Goal: Task Accomplishment & Management: Use online tool/utility

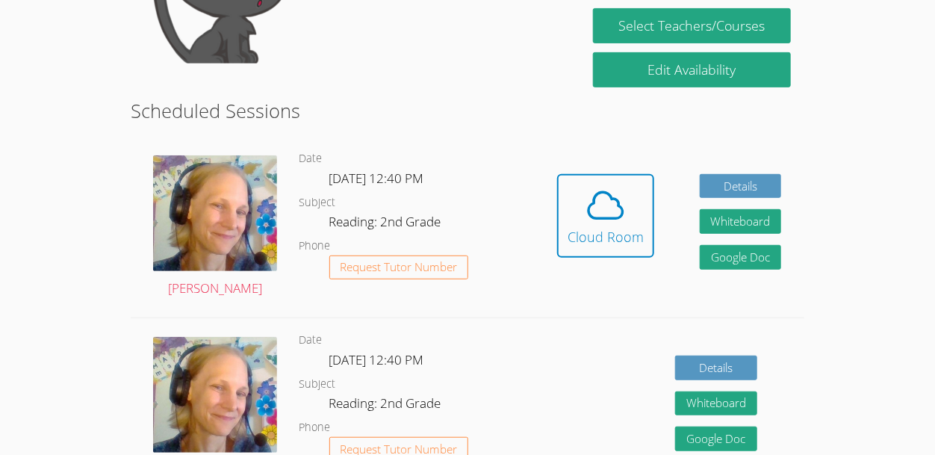
scroll to position [232, 0]
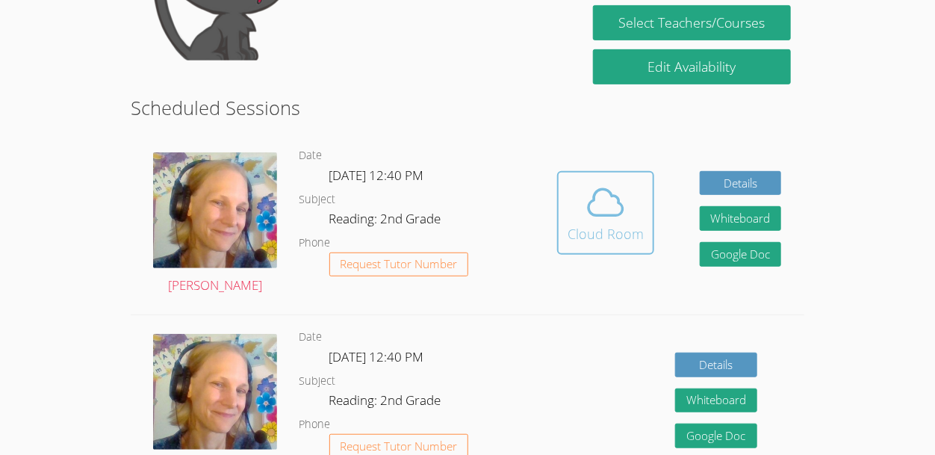
click at [614, 203] on icon at bounding box center [606, 202] width 42 height 42
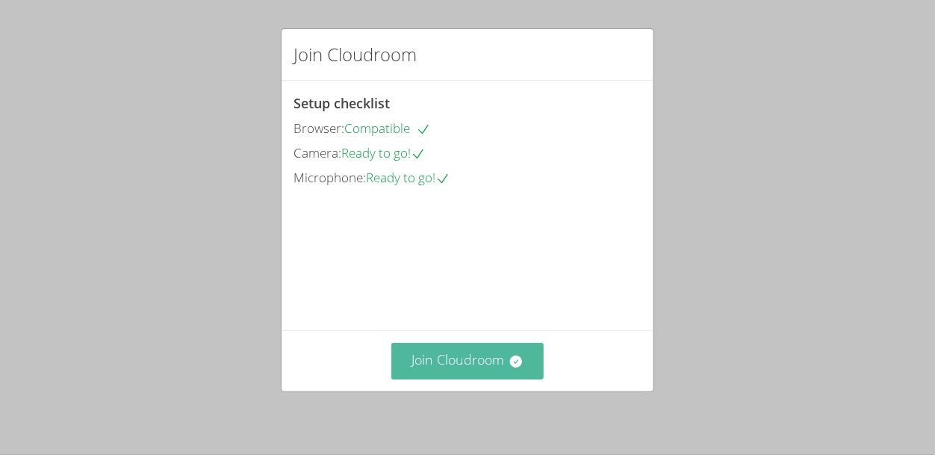
click at [473, 372] on button "Join Cloudroom" at bounding box center [467, 361] width 153 height 37
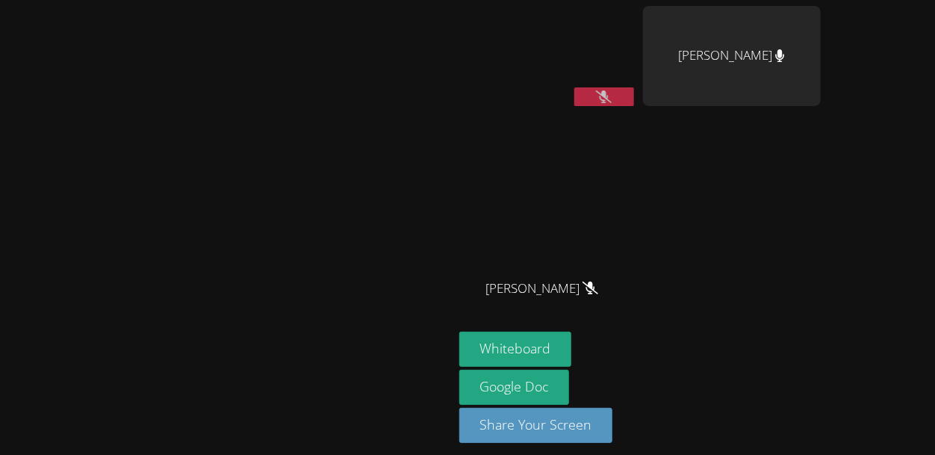
click at [634, 90] on button at bounding box center [604, 96] width 60 height 19
click at [608, 99] on icon at bounding box center [604, 96] width 9 height 13
click at [634, 95] on button at bounding box center [604, 96] width 60 height 19
click at [608, 98] on icon at bounding box center [604, 96] width 9 height 13
click at [574, 87] on button at bounding box center [604, 96] width 60 height 19
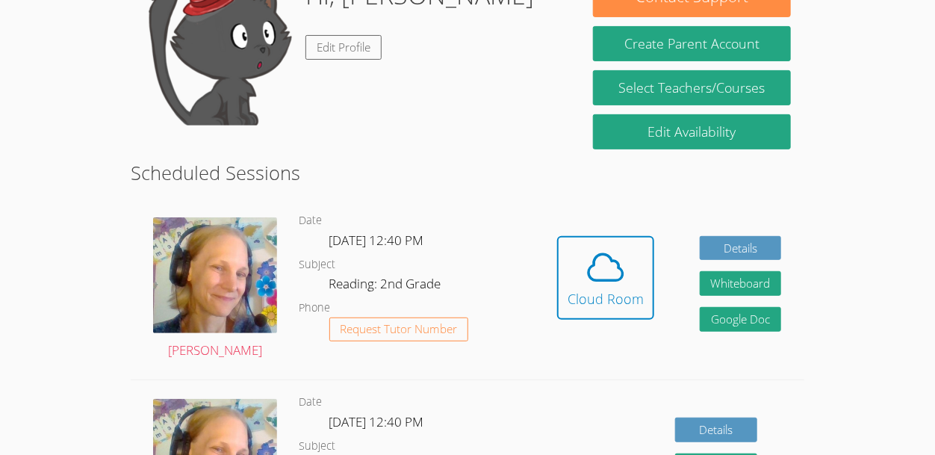
scroll to position [161, 0]
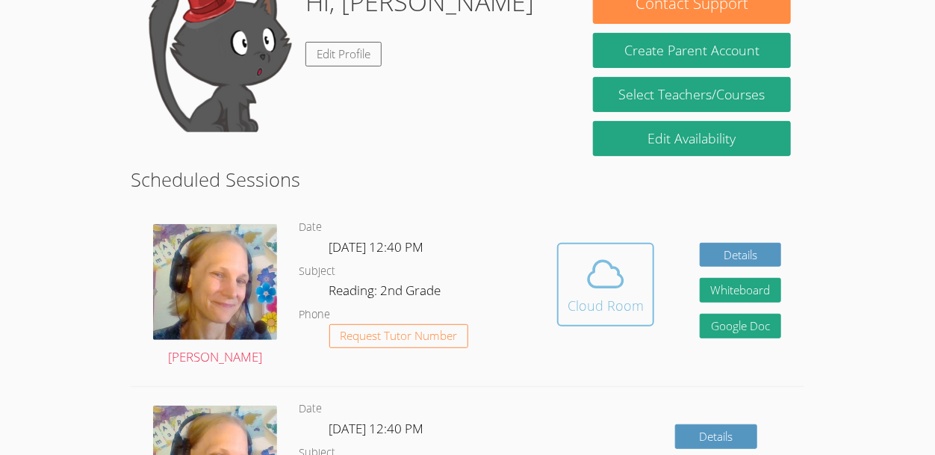
click at [614, 290] on icon at bounding box center [606, 274] width 42 height 42
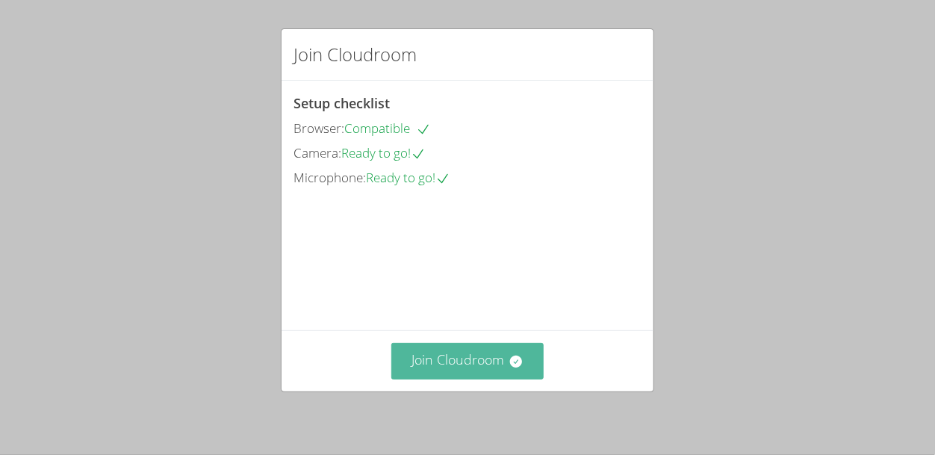
click at [483, 367] on button "Join Cloudroom" at bounding box center [467, 361] width 153 height 37
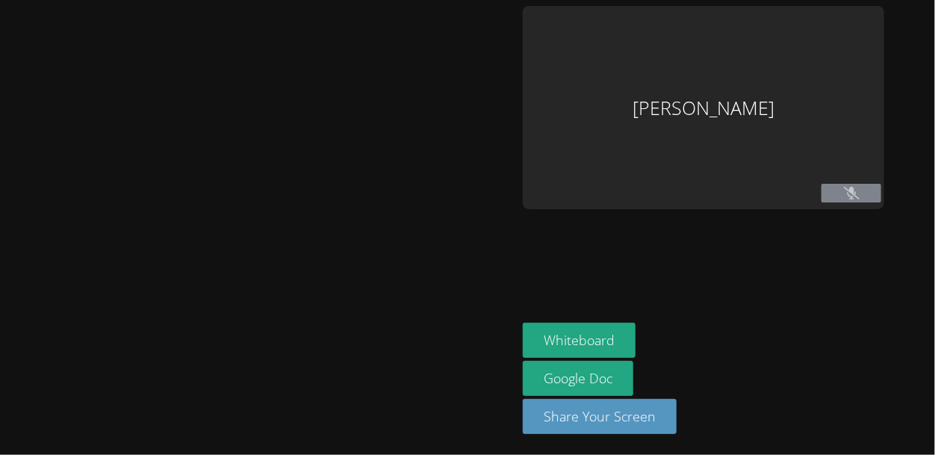
click at [485, 365] on div at bounding box center [258, 227] width 505 height 443
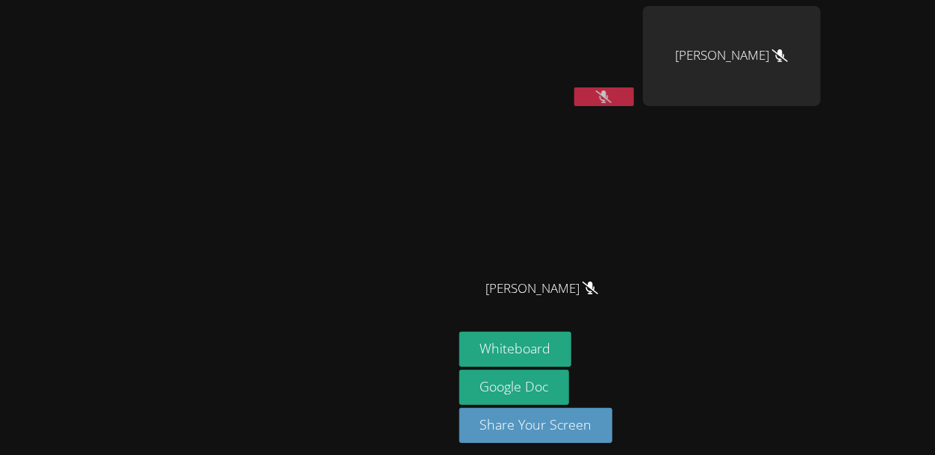
click at [611, 94] on icon at bounding box center [604, 96] width 16 height 13
click at [634, 104] on button at bounding box center [604, 96] width 60 height 19
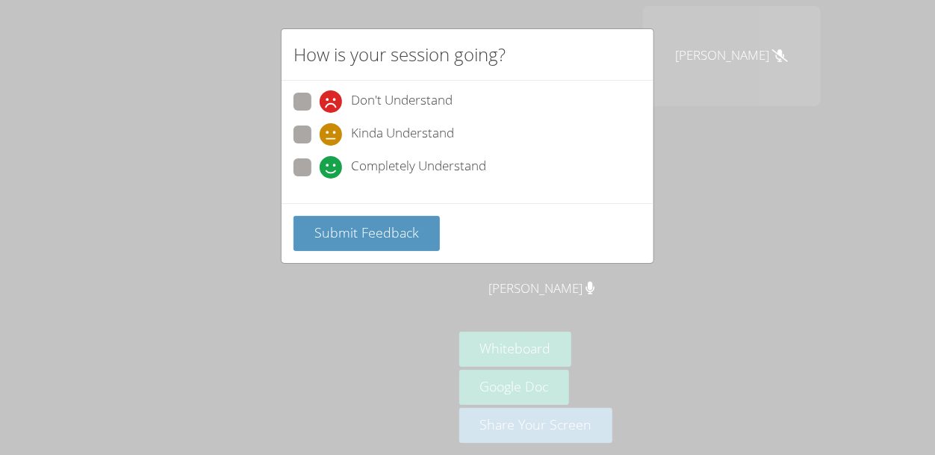
click at [329, 166] on icon at bounding box center [331, 167] width 22 height 22
click at [329, 166] on input "Completely Understand" at bounding box center [326, 164] width 13 height 13
radio input "true"
click at [343, 243] on button "Submit Feedback" at bounding box center [366, 233] width 146 height 35
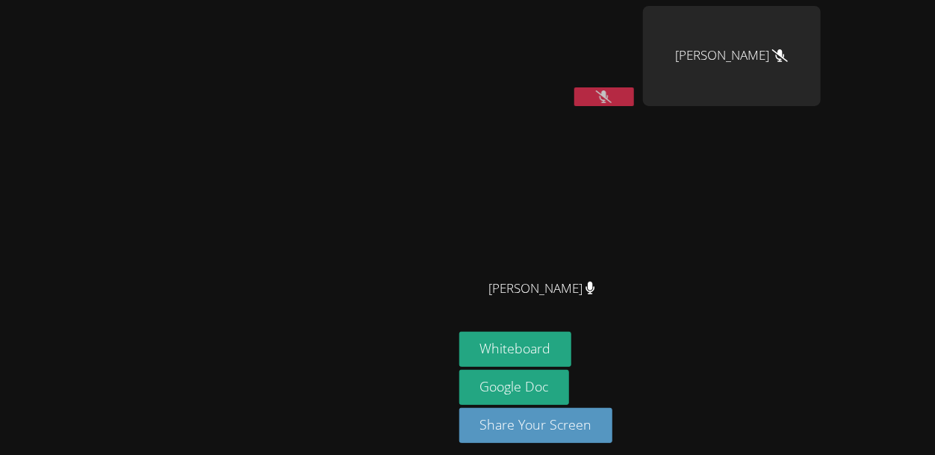
click at [574, 87] on button at bounding box center [604, 96] width 60 height 19
click at [611, 91] on icon at bounding box center [604, 96] width 16 height 13
click at [608, 99] on icon at bounding box center [604, 96] width 9 height 13
